Goal: Transaction & Acquisition: Obtain resource

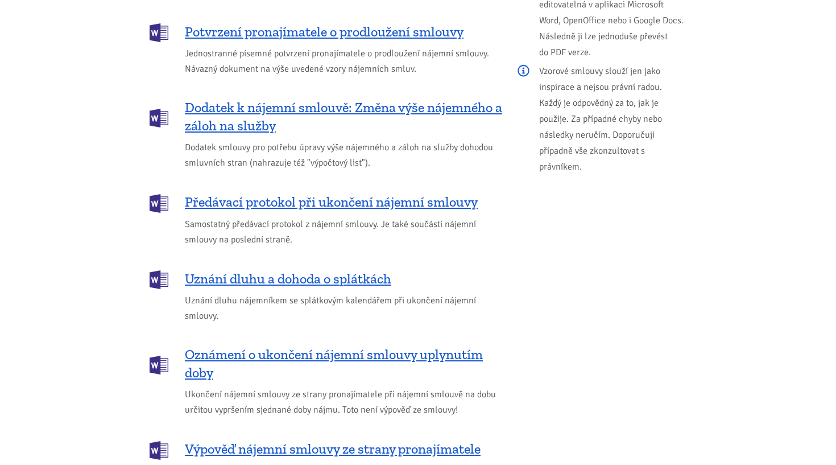
scroll to position [1429, 0]
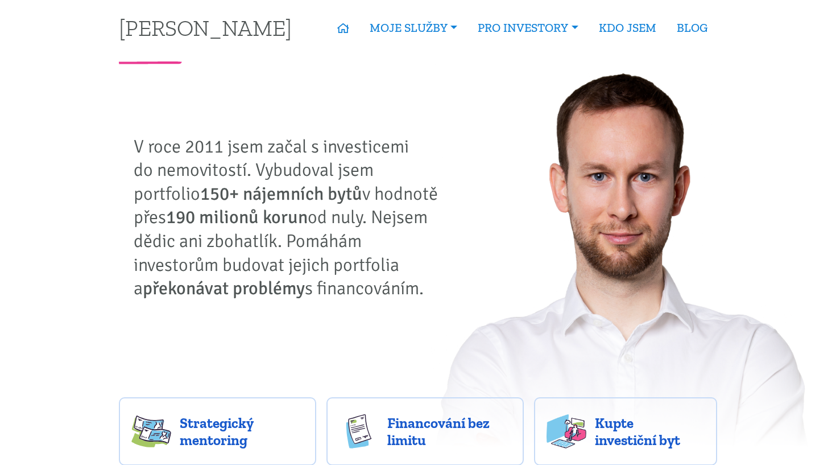
scroll to position [6, 0]
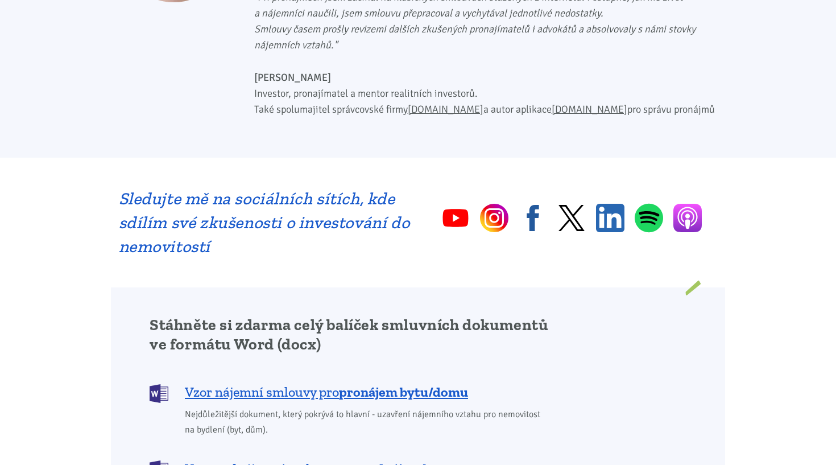
scroll to position [782, 0]
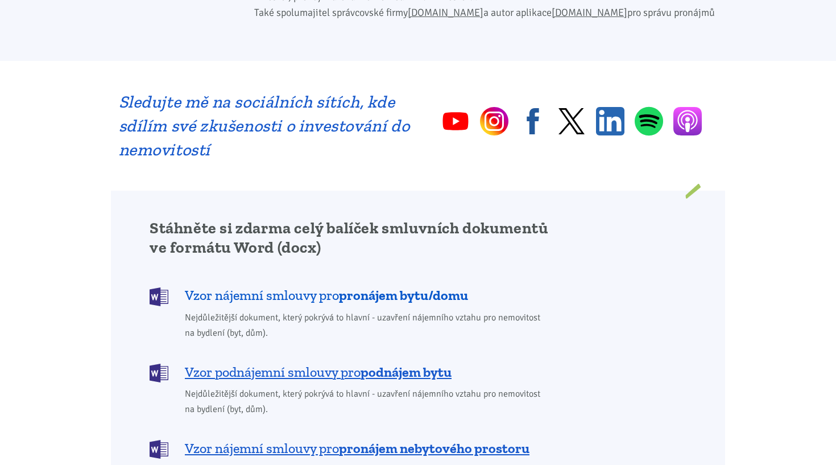
click at [260, 286] on span "Vzor nájemní smlouvy pro pronájem bytu/domu" at bounding box center [326, 295] width 283 height 18
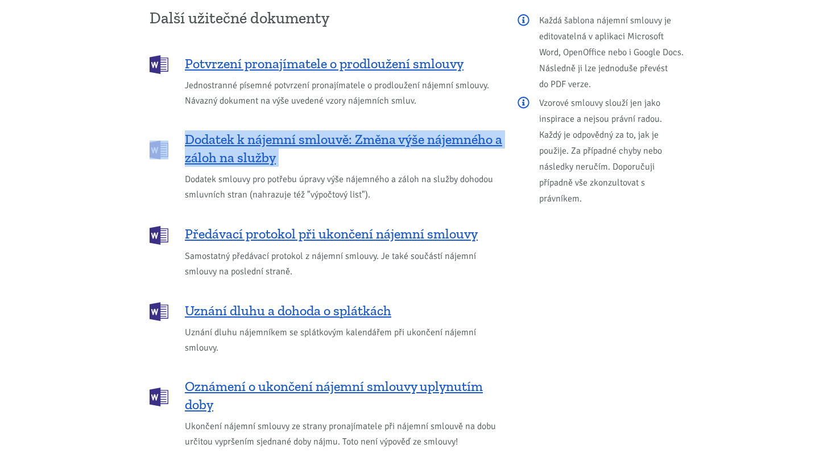
scroll to position [1353, 0]
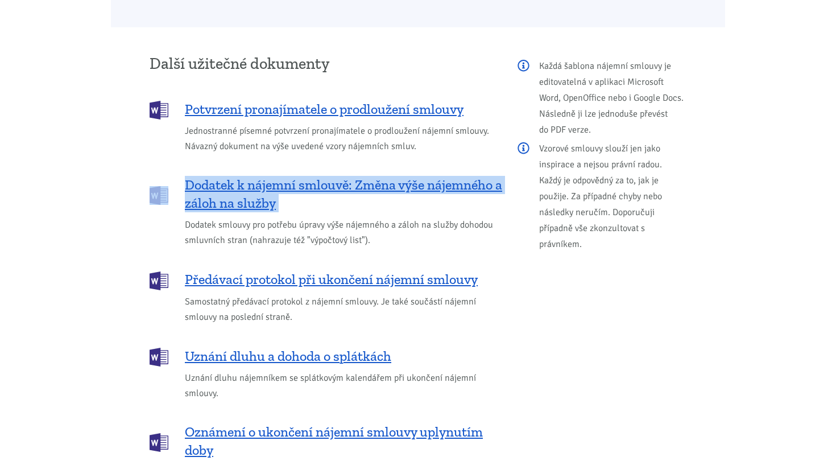
click at [560, 262] on div "Každá šablona nájemní smlouvy je editovatelná v aplikaci Microsoft Word, OpenOf…" at bounding box center [602, 313] width 184 height 516
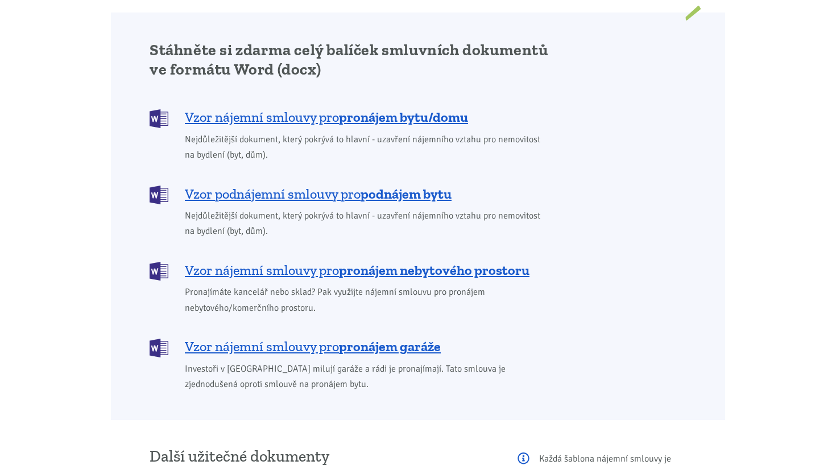
scroll to position [808, 0]
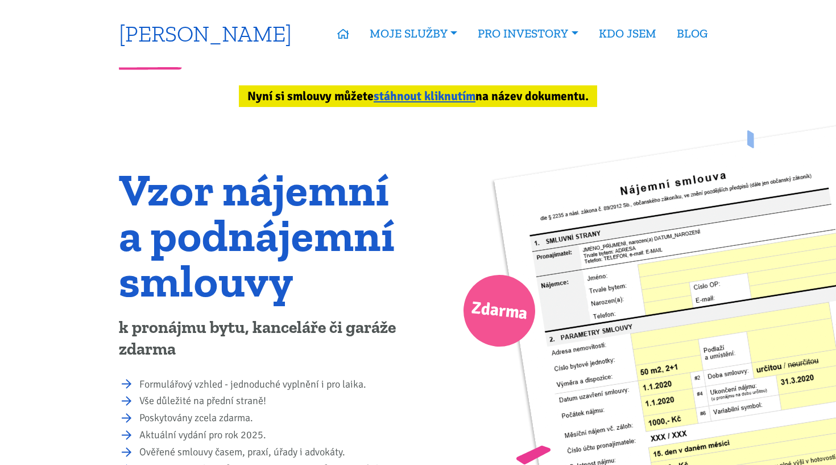
click at [177, 35] on link "[PERSON_NAME]" at bounding box center [205, 33] width 173 height 22
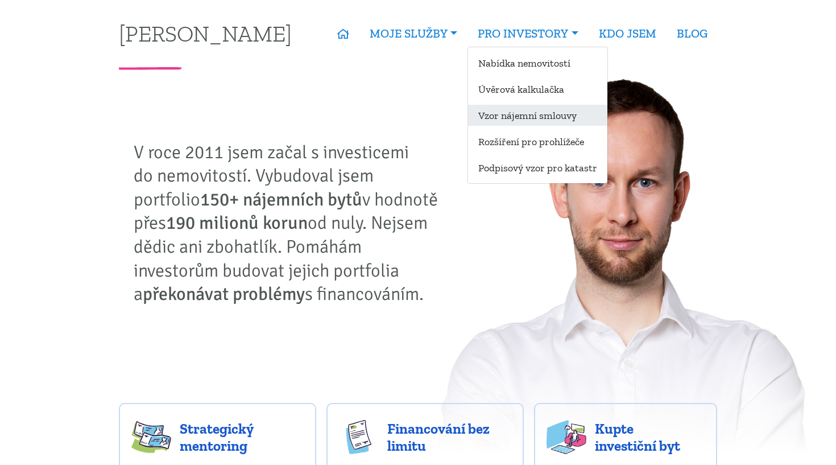
click at [528, 111] on link "Vzor nájemní smlouvy" at bounding box center [537, 115] width 139 height 21
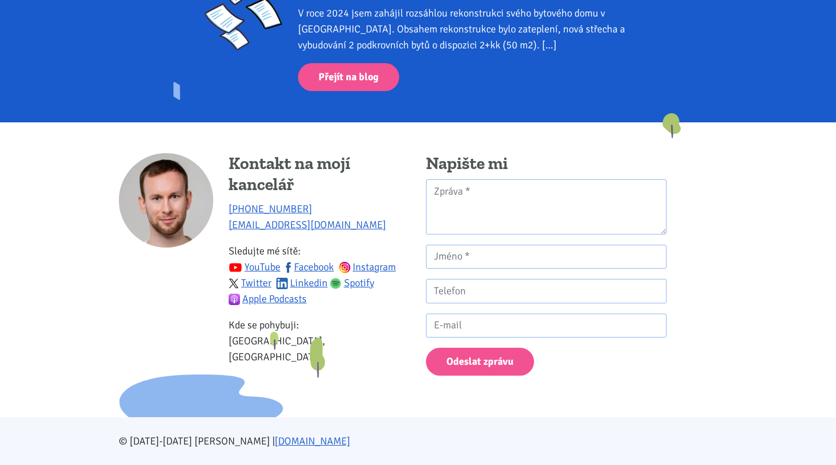
scroll to position [2059, 0]
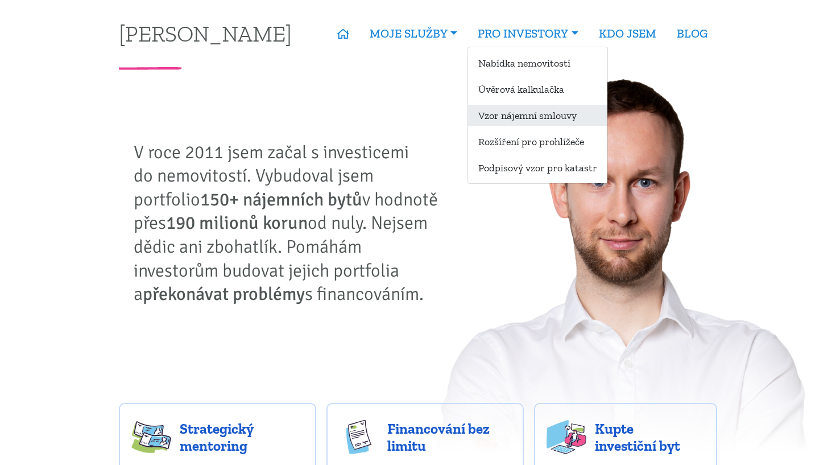
click at [514, 122] on link "Vzor nájemní smlouvy" at bounding box center [537, 115] width 139 height 21
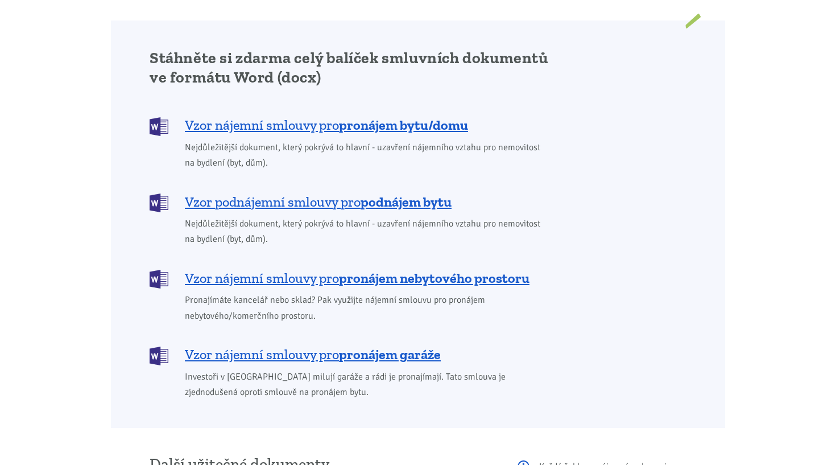
scroll to position [1005, 0]
